Goal: Task Accomplishment & Management: Manage account settings

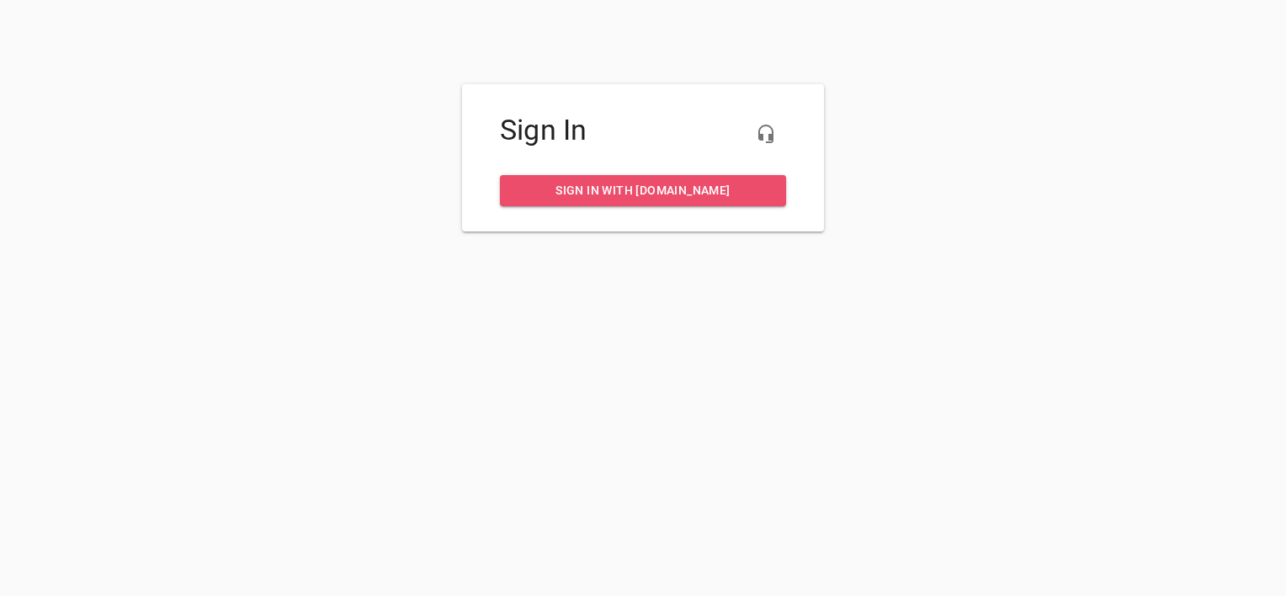
drag, startPoint x: 0, startPoint y: 0, endPoint x: 636, endPoint y: 197, distance: 666.2
click at [636, 197] on span "Sign in with [DOMAIN_NAME]" at bounding box center [643, 190] width 259 height 21
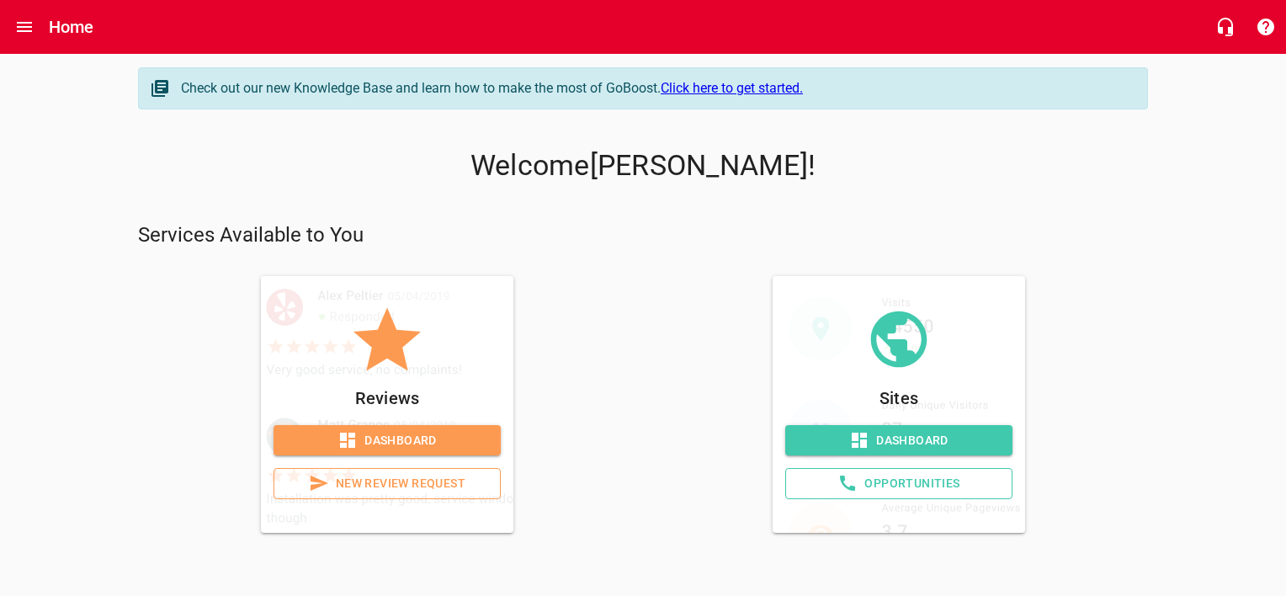
click at [564, 229] on p "Services Available to You" at bounding box center [643, 235] width 1010 height 27
click at [374, 475] on span "New Review Request" at bounding box center [387, 483] width 199 height 21
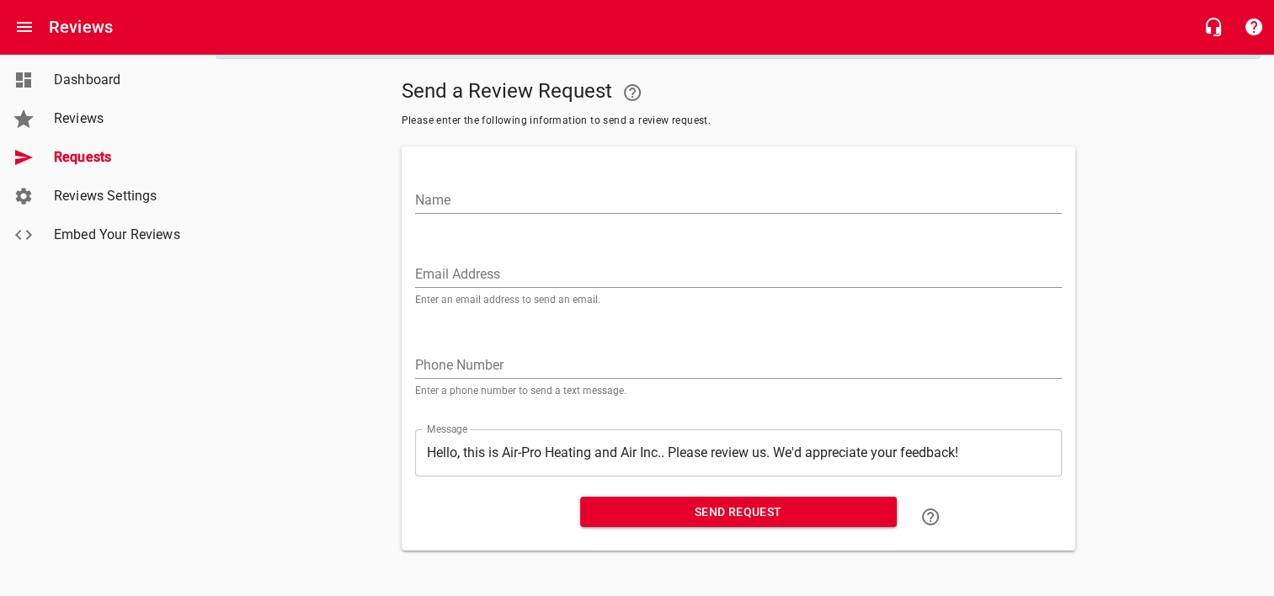
scroll to position [54, 0]
click at [77, 79] on span "Dashboard" at bounding box center [118, 80] width 128 height 20
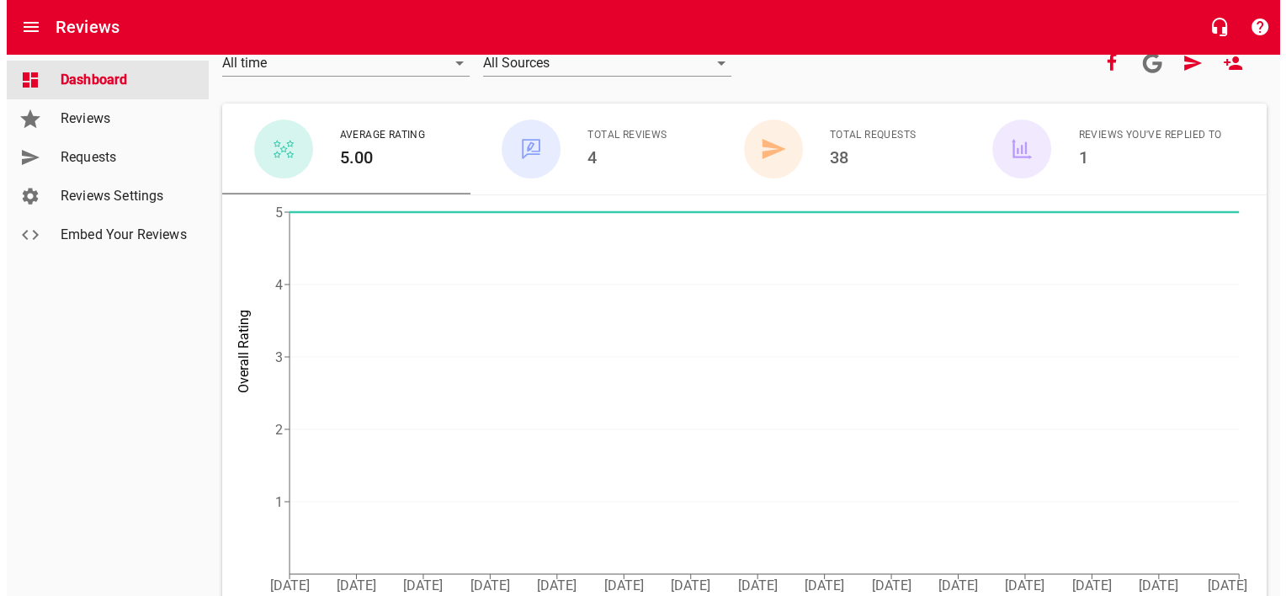
scroll to position [145, 0]
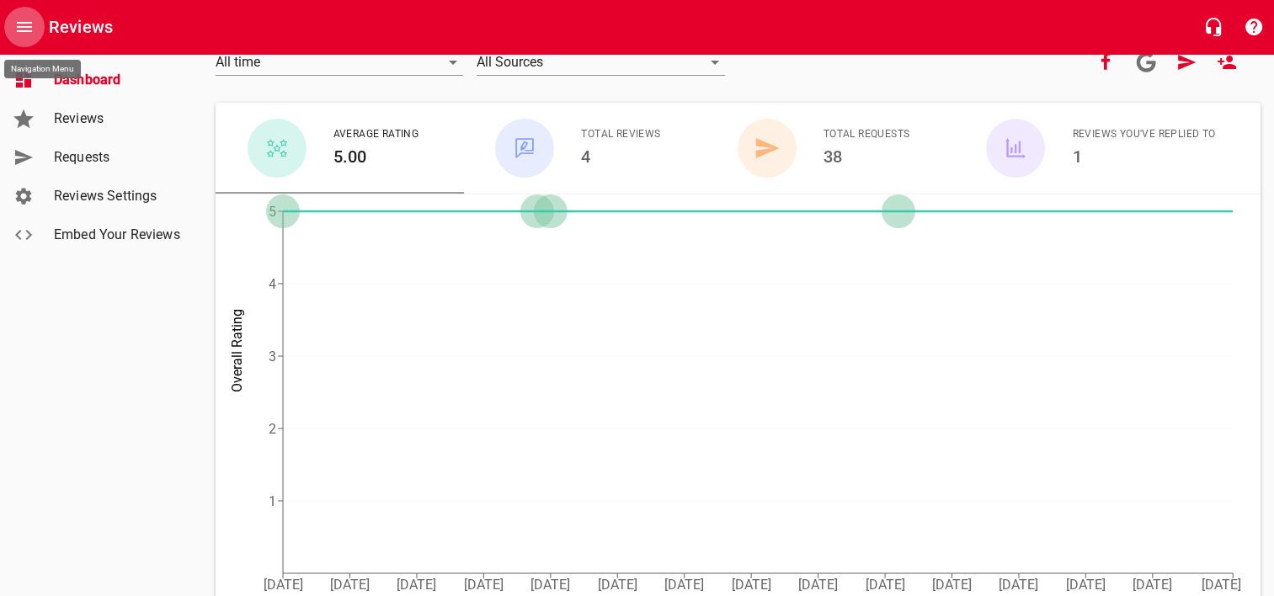
click at [24, 20] on icon "Open drawer" at bounding box center [24, 27] width 20 height 20
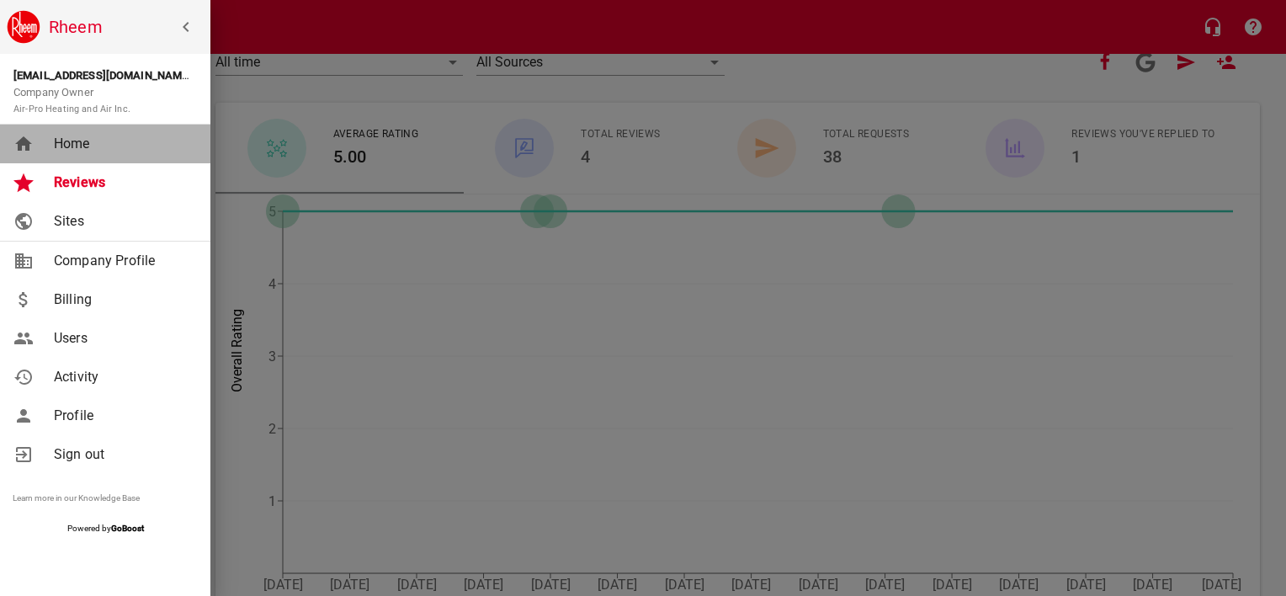
click at [72, 145] on span "Home" at bounding box center [122, 144] width 136 height 20
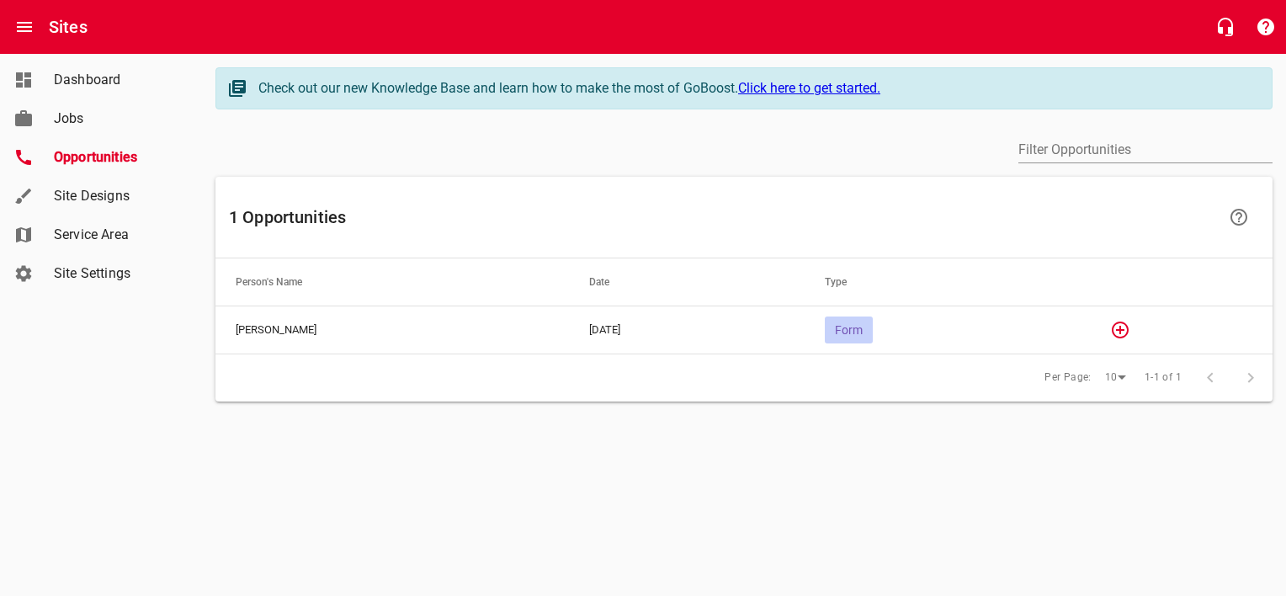
click at [862, 328] on span "Form" at bounding box center [849, 329] width 48 height 13
click at [858, 324] on span "Form" at bounding box center [849, 329] width 48 height 13
click at [102, 125] on span "Jobs" at bounding box center [118, 119] width 128 height 20
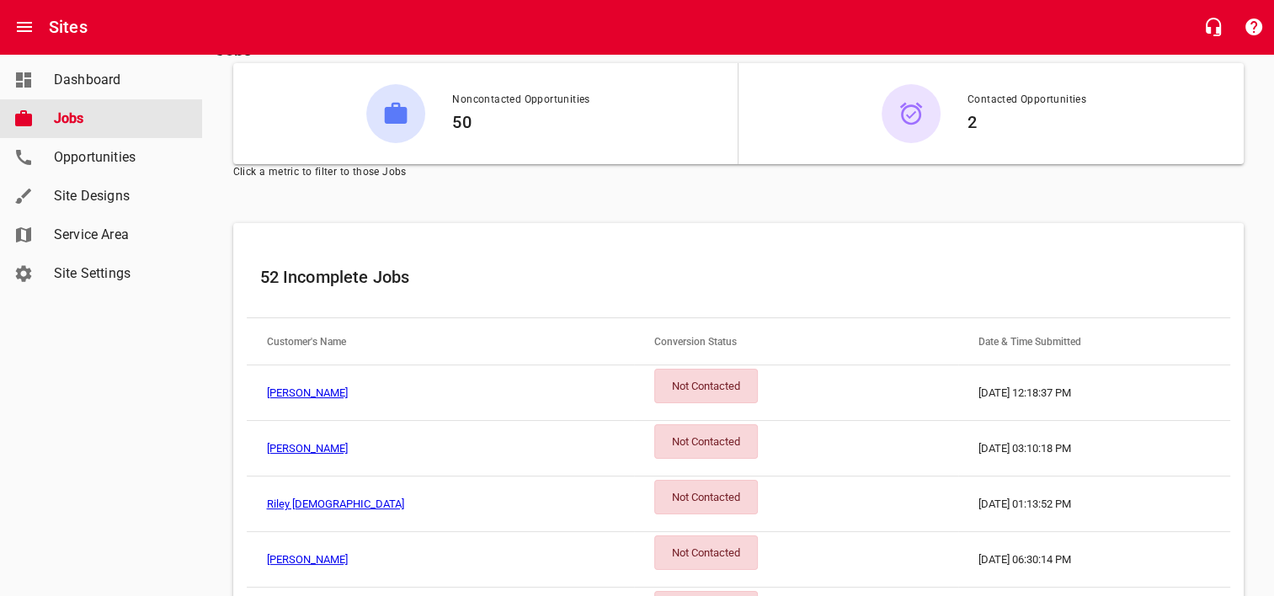
scroll to position [88, 0]
click at [654, 376] on div "Not Contacted" at bounding box center [706, 385] width 104 height 35
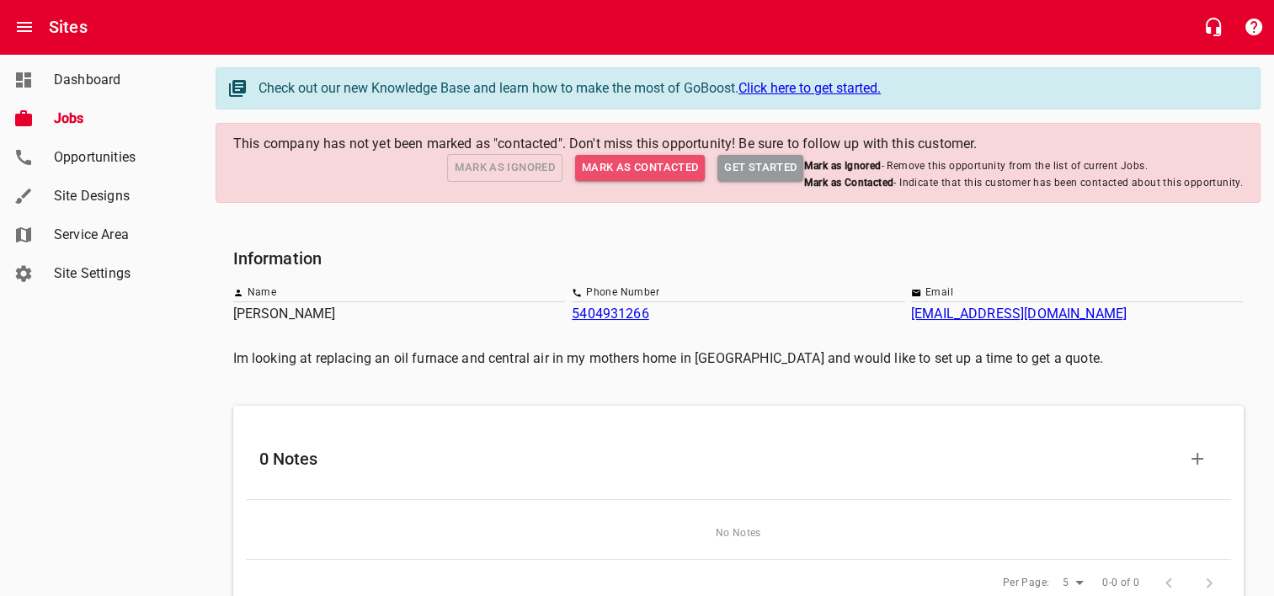
click at [633, 166] on span "Mark as Contacted" at bounding box center [640, 167] width 116 height 19
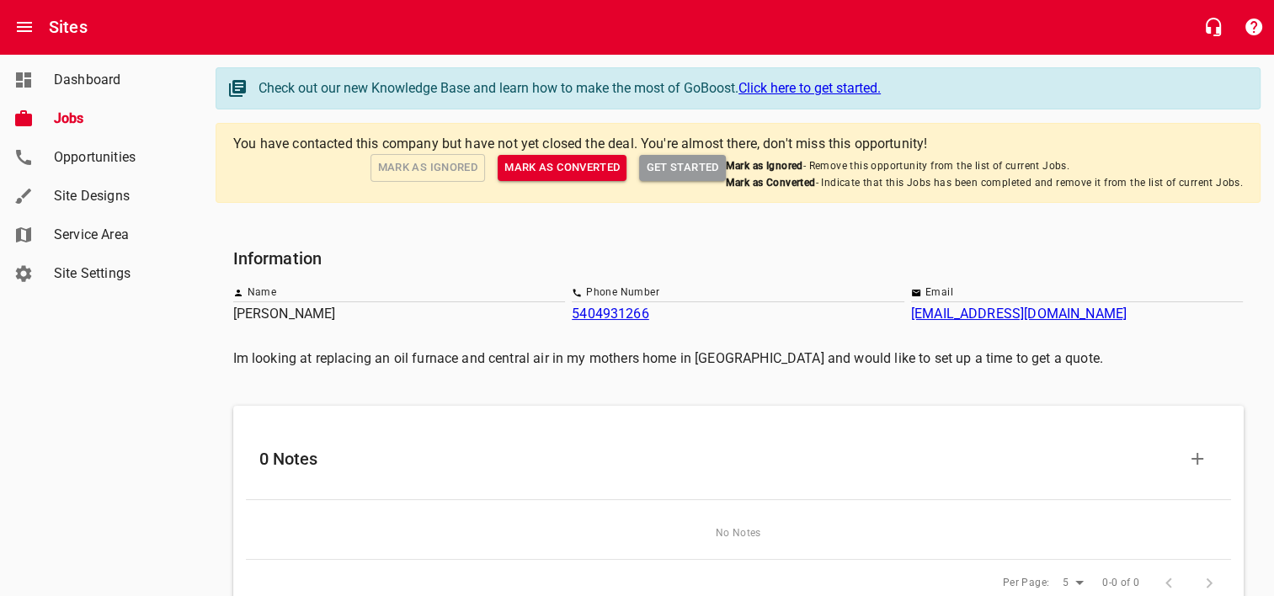
click at [951, 316] on link "angeehall33@gmail.com" at bounding box center [1019, 314] width 216 height 16
click at [492, 226] on main "Check out our new Knowledge Base and learn how to make the most of GoBoost. Cli…" at bounding box center [738, 492] width 1072 height 876
click at [679, 158] on span "Get Started" at bounding box center [682, 167] width 72 height 19
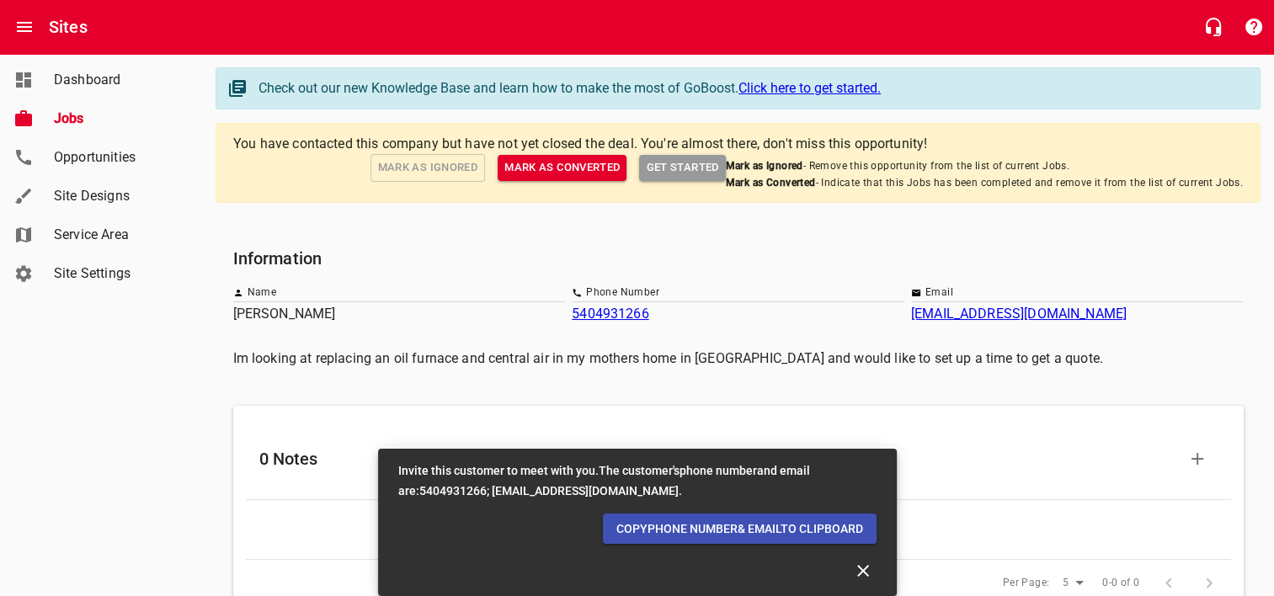
click at [719, 525] on span "Copy Phone number & email To Clipboard" at bounding box center [739, 529] width 247 height 21
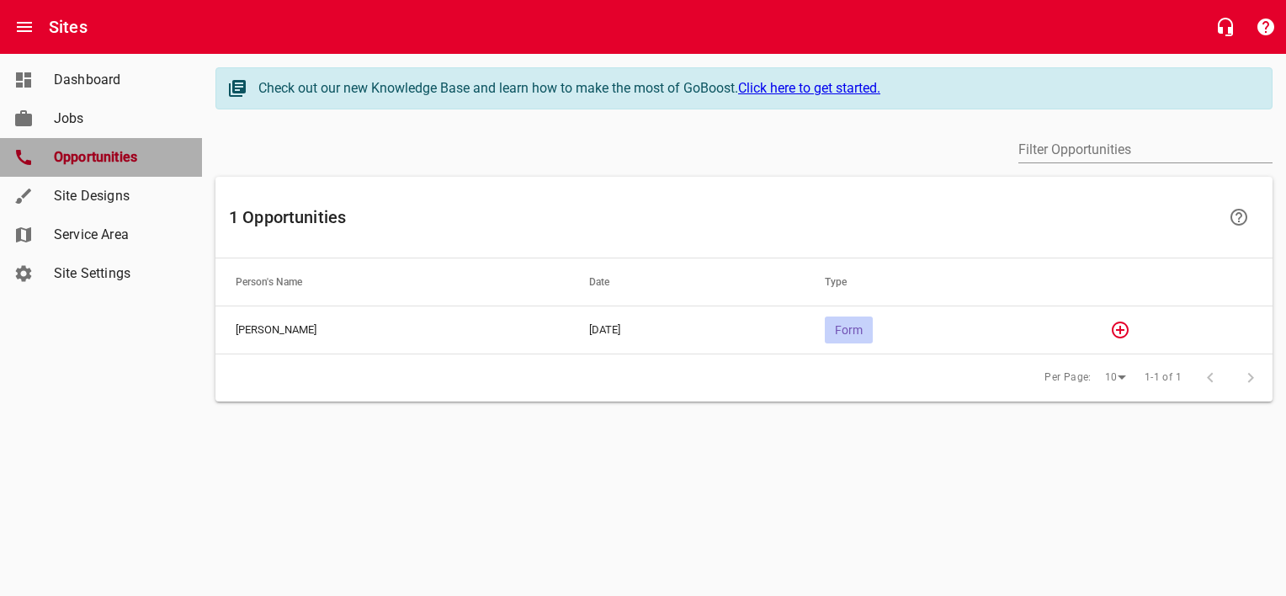
click at [98, 156] on span "Opportunities" at bounding box center [118, 157] width 128 height 20
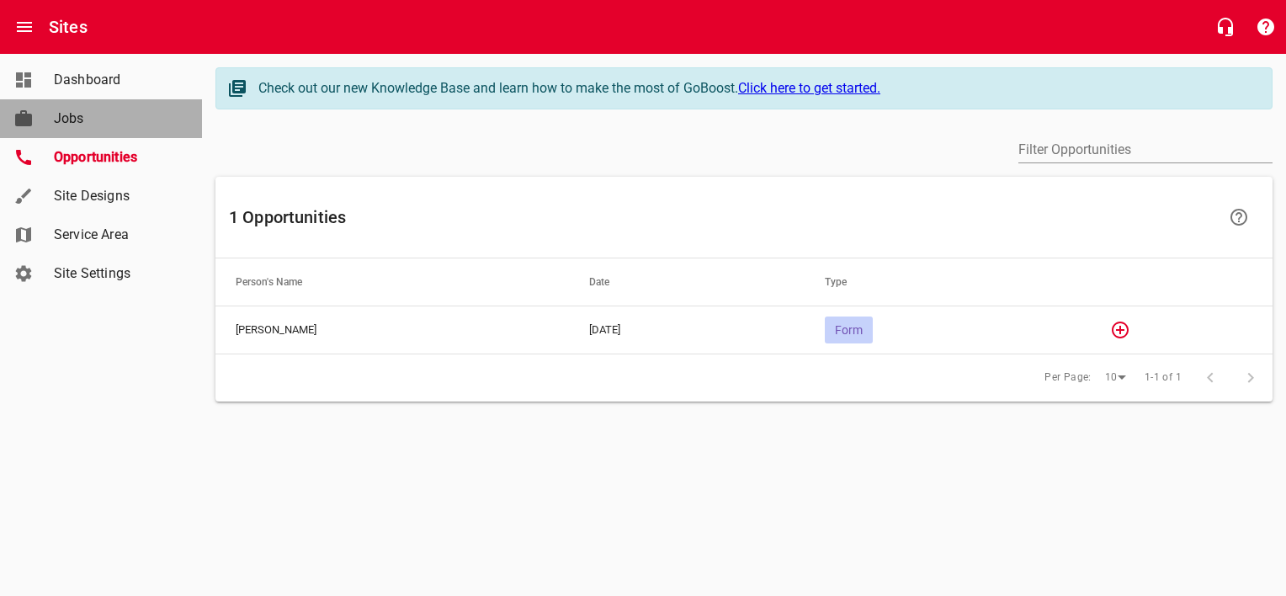
click at [88, 120] on span "Jobs" at bounding box center [118, 119] width 128 height 20
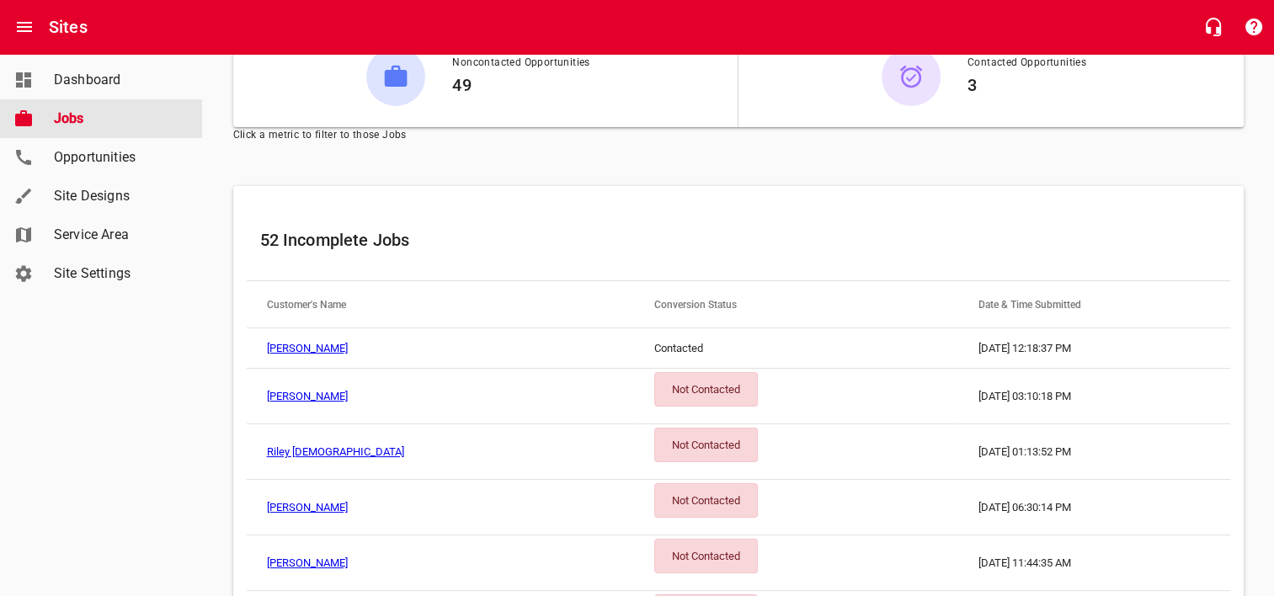
scroll to position [125, 0]
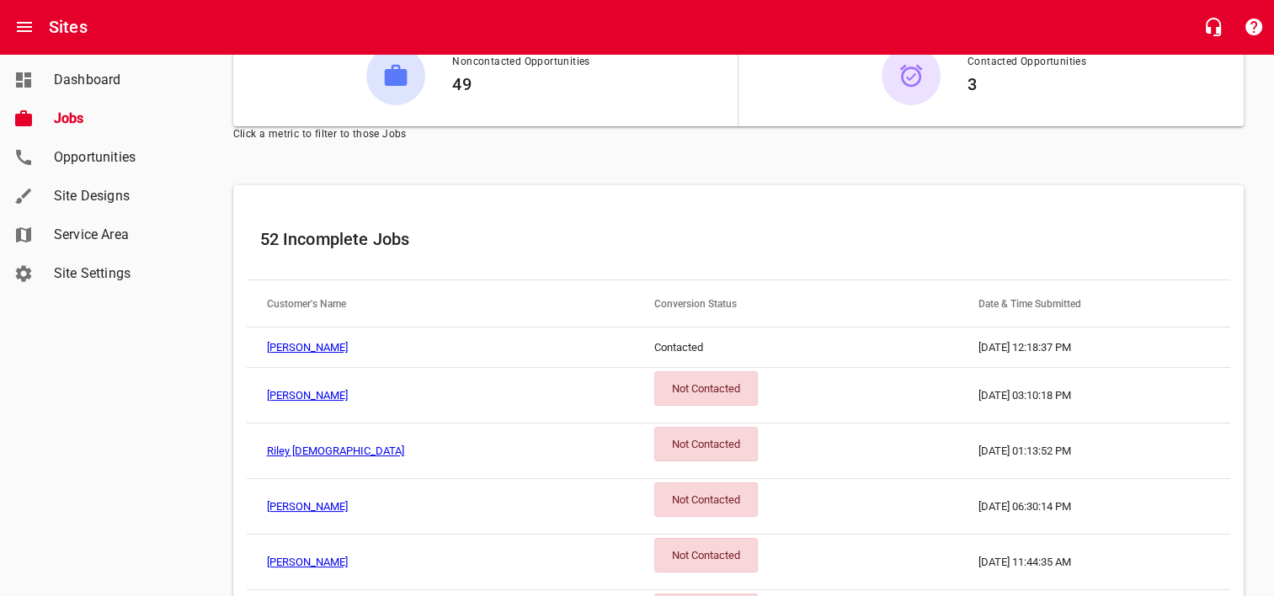
click at [654, 380] on div "Not Contacted" at bounding box center [706, 388] width 104 height 35
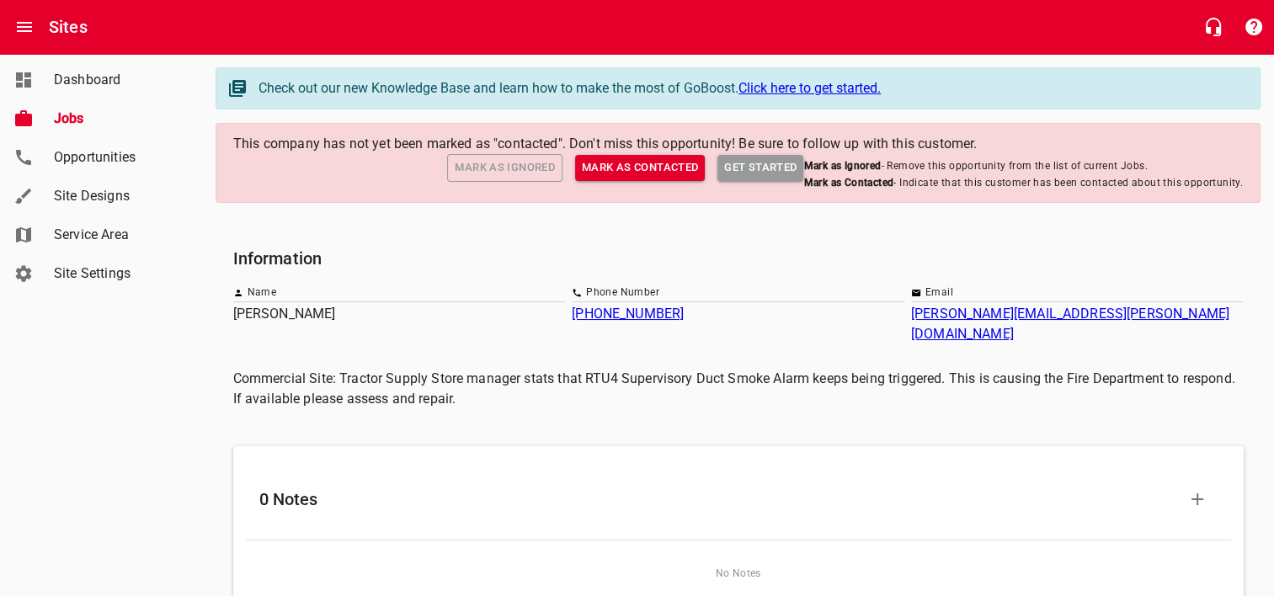
click at [511, 168] on span "Mark as Ignored" at bounding box center [505, 167] width 100 height 19
